Goal: Communication & Community: Answer question/provide support

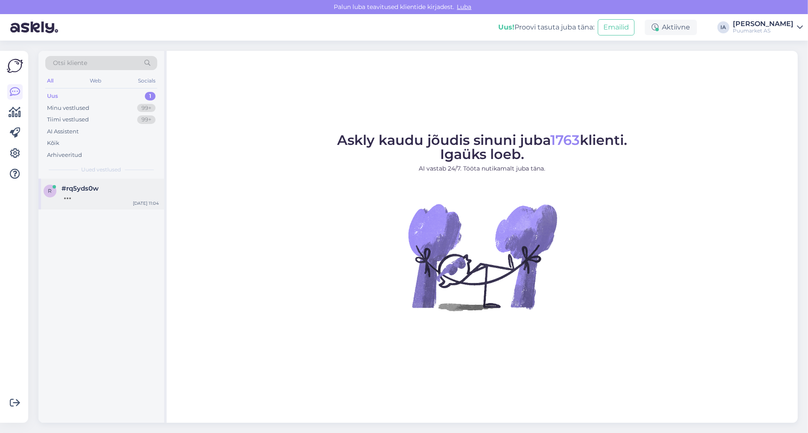
click at [65, 209] on div "r #rq5yds0w Sep 1 11:04" at bounding box center [101, 194] width 126 height 31
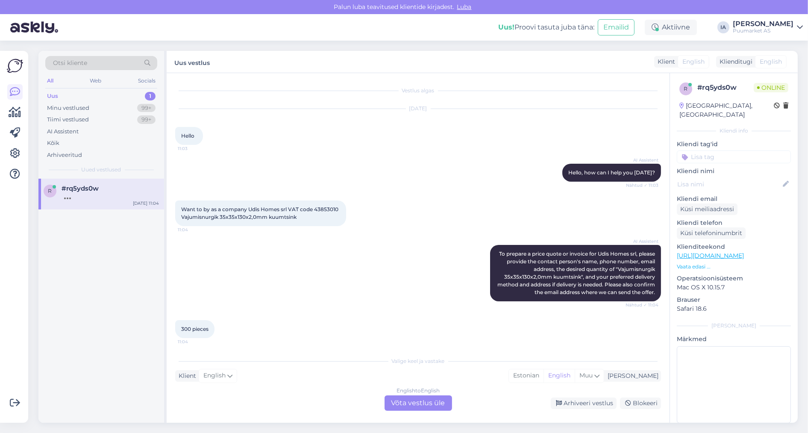
scroll to position [155, 0]
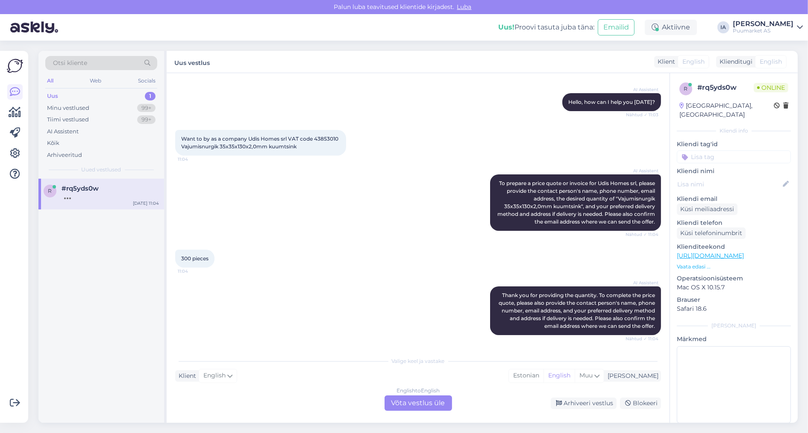
click at [420, 402] on div "English to English Võta vestlus üle" at bounding box center [417, 402] width 67 height 15
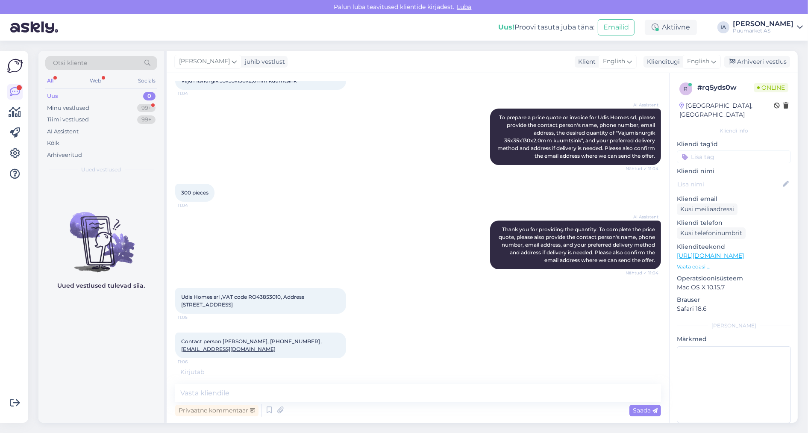
scroll to position [228, 0]
click at [99, 112] on div "Minu vestlused 99+" at bounding box center [101, 108] width 112 height 12
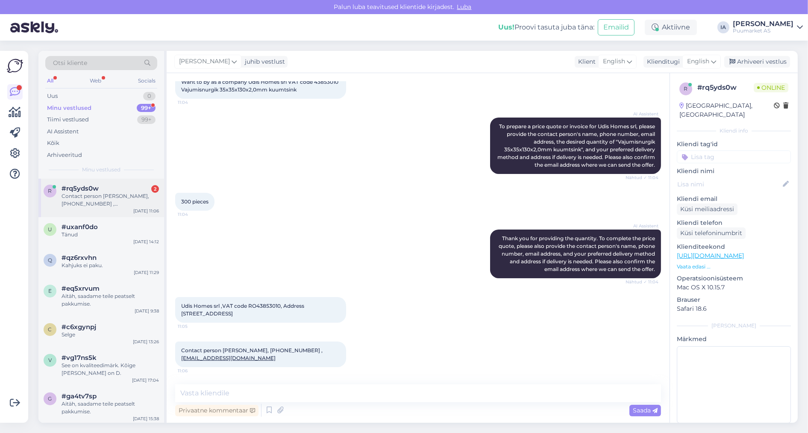
click at [104, 192] on div "#rq5yds0w 2" at bounding box center [110, 189] width 97 height 8
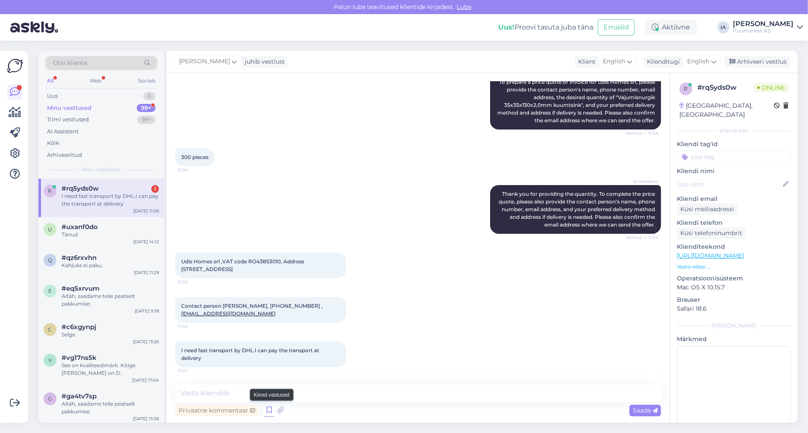
click at [274, 410] on icon at bounding box center [269, 410] width 10 height 13
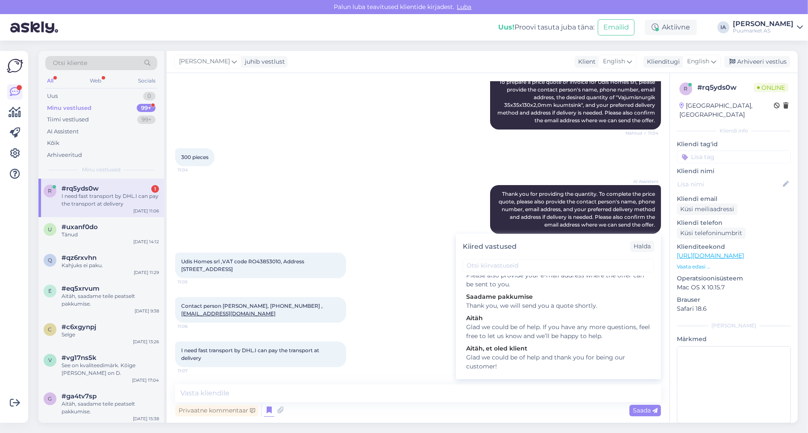
scroll to position [213, 0]
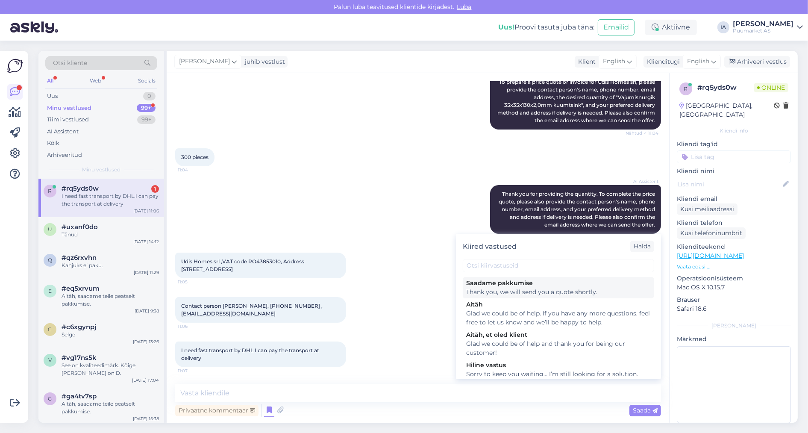
click at [566, 296] on div "Thank you, we will send you a quote shortly." at bounding box center [558, 291] width 185 height 9
type textarea "Thank you, we will send you a quote shortly."
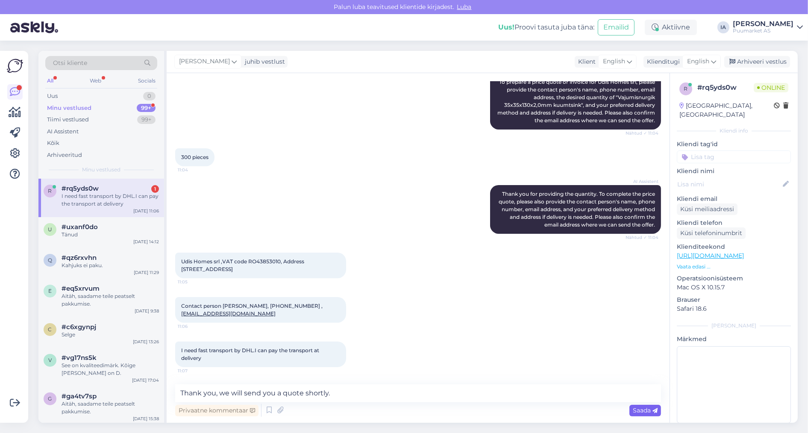
click at [651, 413] on span "Saada" at bounding box center [645, 410] width 25 height 8
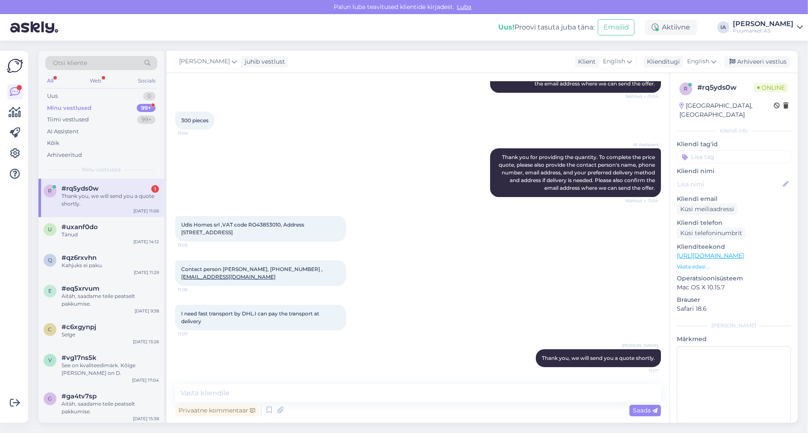
click at [101, 208] on div "Thank you, we will send you a quote shortly." at bounding box center [110, 199] width 97 height 15
click at [114, 208] on div "Thank you, we will send you a quote shortly." at bounding box center [110, 199] width 97 height 15
click at [118, 208] on div "Thank you, we will send you a quote shortly." at bounding box center [110, 199] width 97 height 15
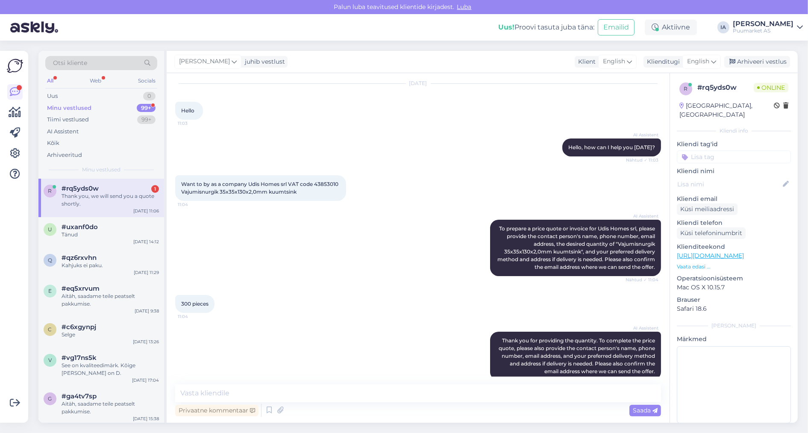
scroll to position [0, 0]
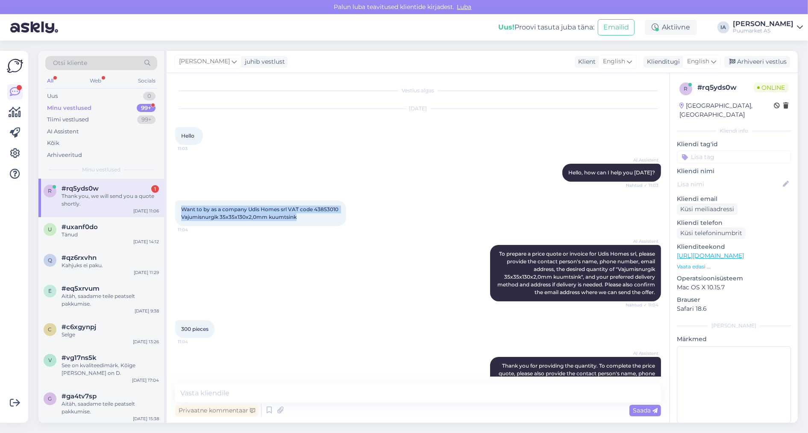
drag, startPoint x: 181, startPoint y: 218, endPoint x: 229, endPoint y: 241, distance: 53.7
click at [229, 226] on div "Want to by as a company Udis Homes srl VAT code 43853010 Vajumisnurgik 35x35x13…" at bounding box center [260, 213] width 171 height 26
copy span "Want to by as a company Udis Homes srl VAT code 43853010 Vajumisnurgik 35x35x13…"
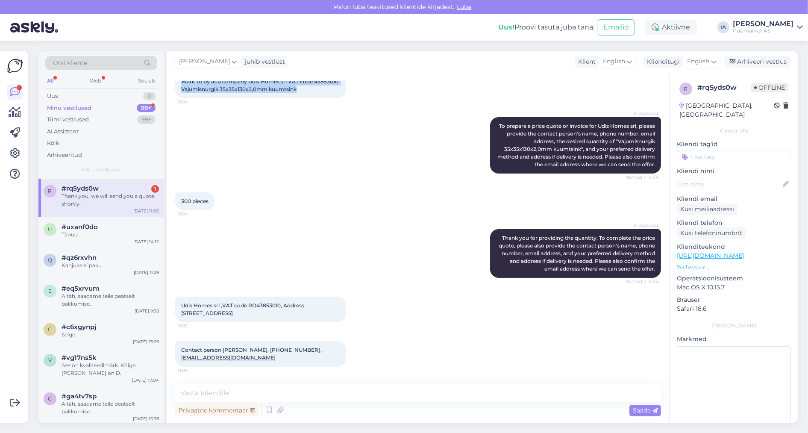
scroll to position [171, 0]
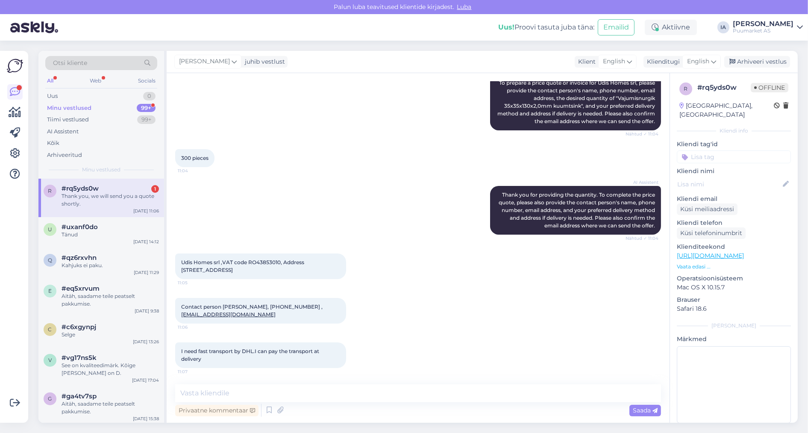
drag, startPoint x: 179, startPoint y: 209, endPoint x: 220, endPoint y: 211, distance: 41.0
click at [214, 167] on div "300 pieces 11:04" at bounding box center [194, 158] width 39 height 18
copy span "300 pieces"
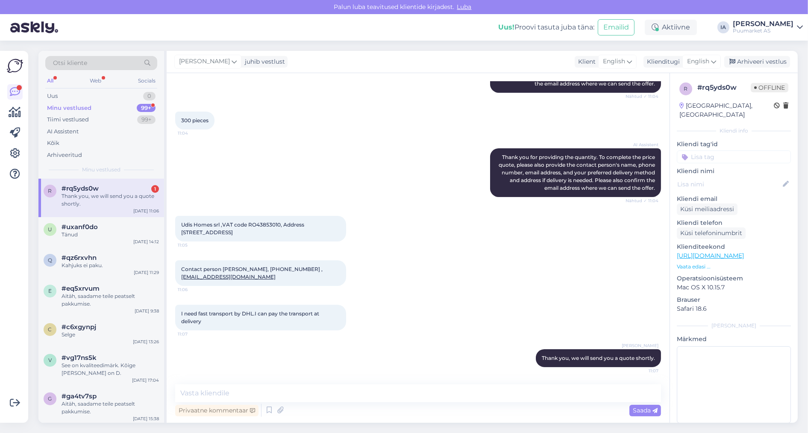
scroll to position [299, 0]
drag, startPoint x: 181, startPoint y: 220, endPoint x: 285, endPoint y: 233, distance: 105.1
click at [285, 233] on div "Udis Homes srl ,VAT code RO43853010, Address bulevardul Tineretului nr 1,Bl 5, …" at bounding box center [260, 229] width 171 height 26
copy span "Udis Homes srl ,VAT code RO43853010, Address [STREET_ADDRESS]"
drag, startPoint x: 180, startPoint y: 276, endPoint x: 241, endPoint y: 284, distance: 61.7
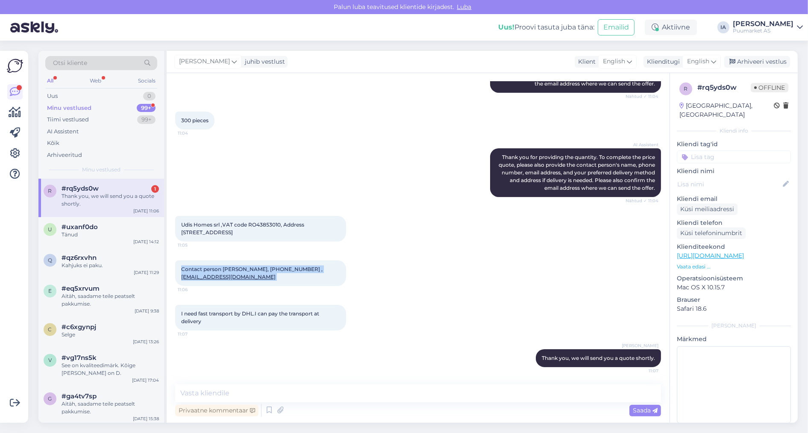
click at [241, 284] on div "Contact person Rubin Sevrani, +40720055094 , contact@udis.ro 11:06" at bounding box center [260, 273] width 171 height 26
copy span "Contact person Rubin Sevrani, +40720055094 , contact@udis.ro"
drag, startPoint x: 190, startPoint y: 326, endPoint x: 252, endPoint y: 335, distance: 62.7
click at [252, 330] on div "I need fast transport by DHL.I can pay the transport at delivery 11:07" at bounding box center [260, 318] width 171 height 26
copy span "I need fast transport by DHL.I can pay the transport at delivery"
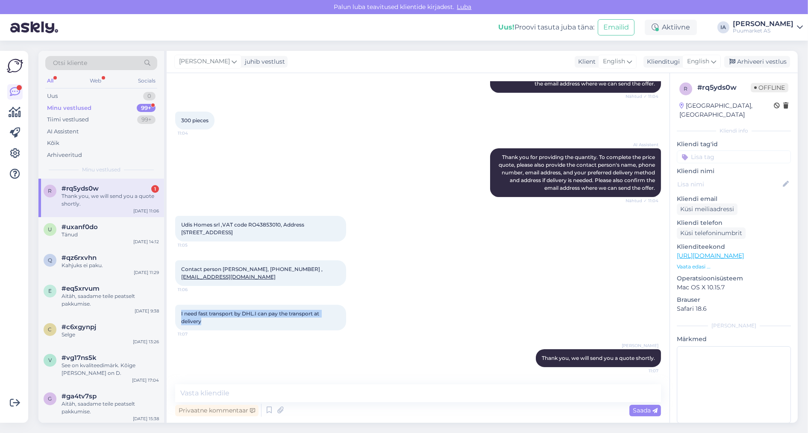
scroll to position [314, 0]
click at [293, 390] on textarea at bounding box center [418, 393] width 486 height 18
click at [90, 248] on div "u #uxanf0do Tänud Aug 29 14:12" at bounding box center [101, 232] width 126 height 31
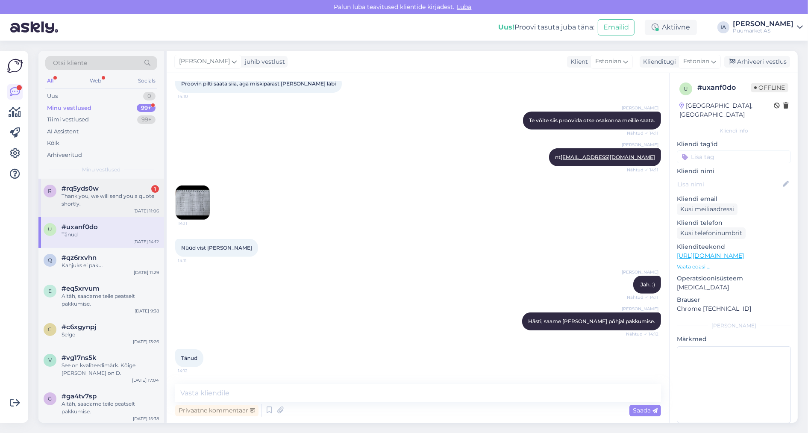
click at [97, 208] on div "Thank you, we will send you a quote shortly." at bounding box center [110, 199] width 97 height 15
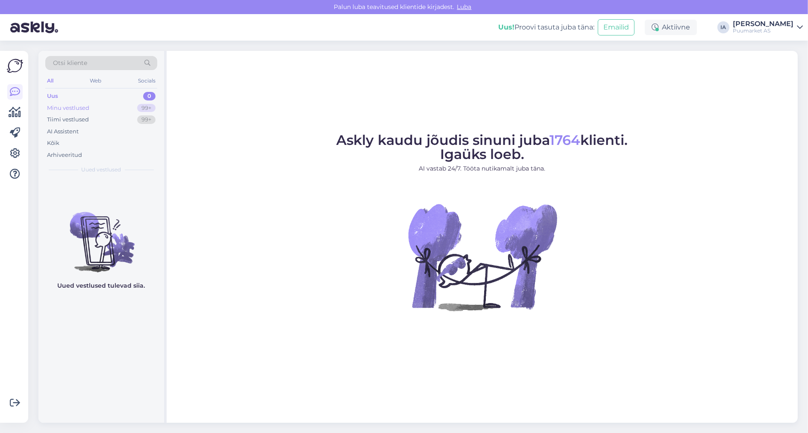
click at [64, 112] on div "Minu vestlused" at bounding box center [68, 108] width 42 height 9
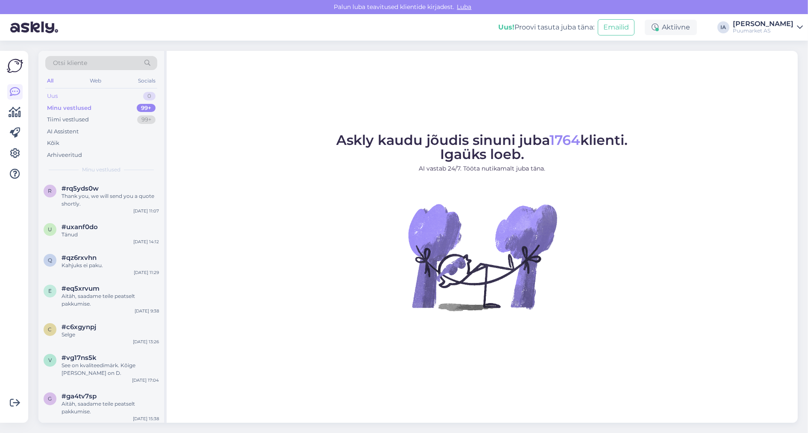
click at [67, 98] on div "Uus 0" at bounding box center [101, 96] width 112 height 12
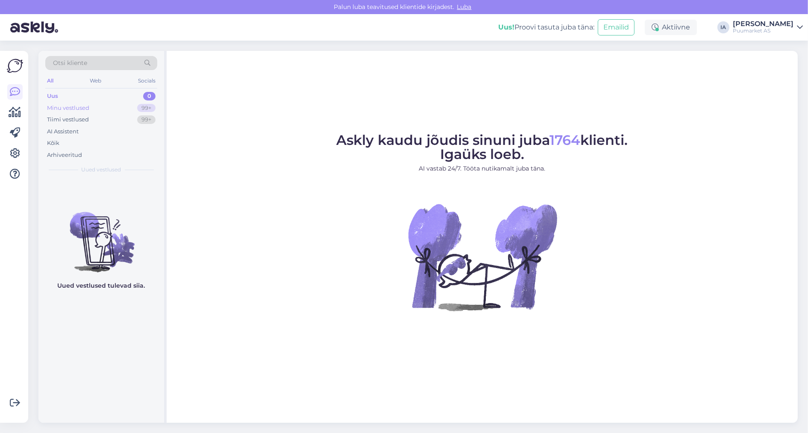
click at [65, 109] on div "Minu vestlused" at bounding box center [68, 108] width 42 height 9
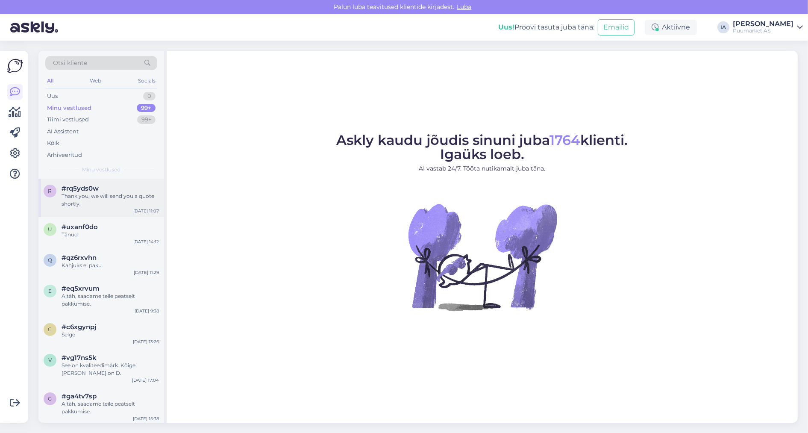
click at [103, 208] on div "Thank you, we will send you a quote shortly." at bounding box center [110, 199] width 97 height 15
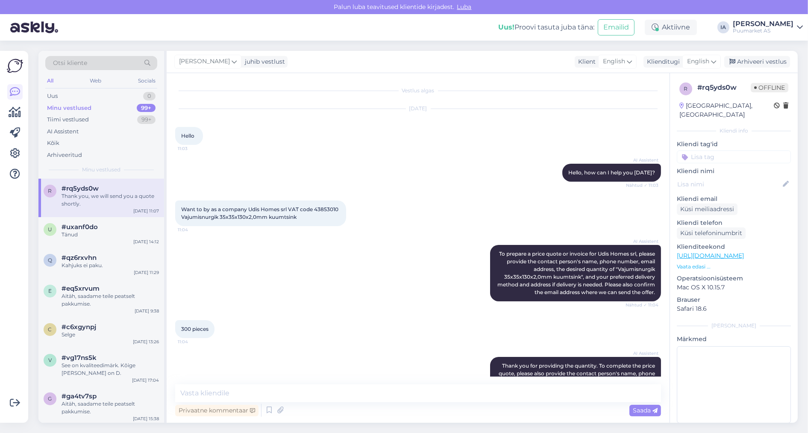
scroll to position [314, 0]
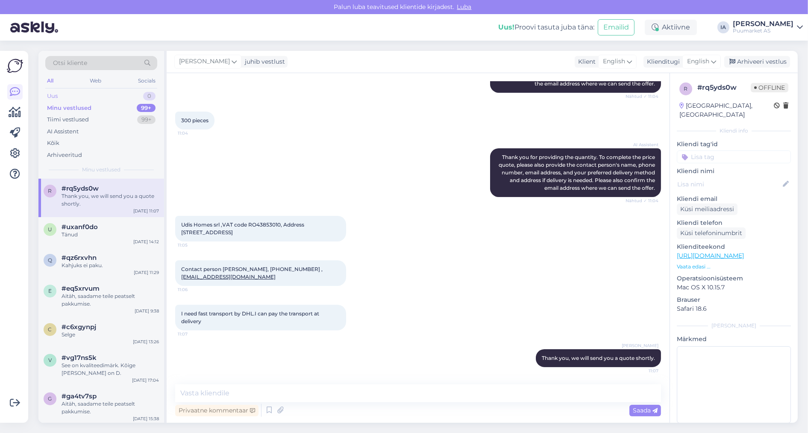
click at [56, 100] on div "Uus" at bounding box center [52, 96] width 11 height 9
